Goal: Find specific page/section: Find specific page/section

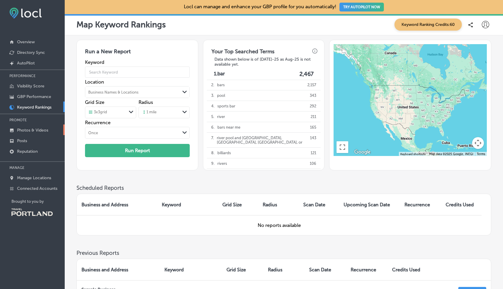
click at [22, 129] on p "Photos & Videos" at bounding box center [32, 130] width 31 height 5
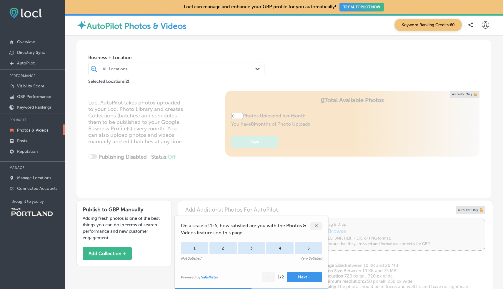
type input "5"
click at [20, 139] on p "Posts" at bounding box center [22, 140] width 10 height 5
